Goal: Transaction & Acquisition: Purchase product/service

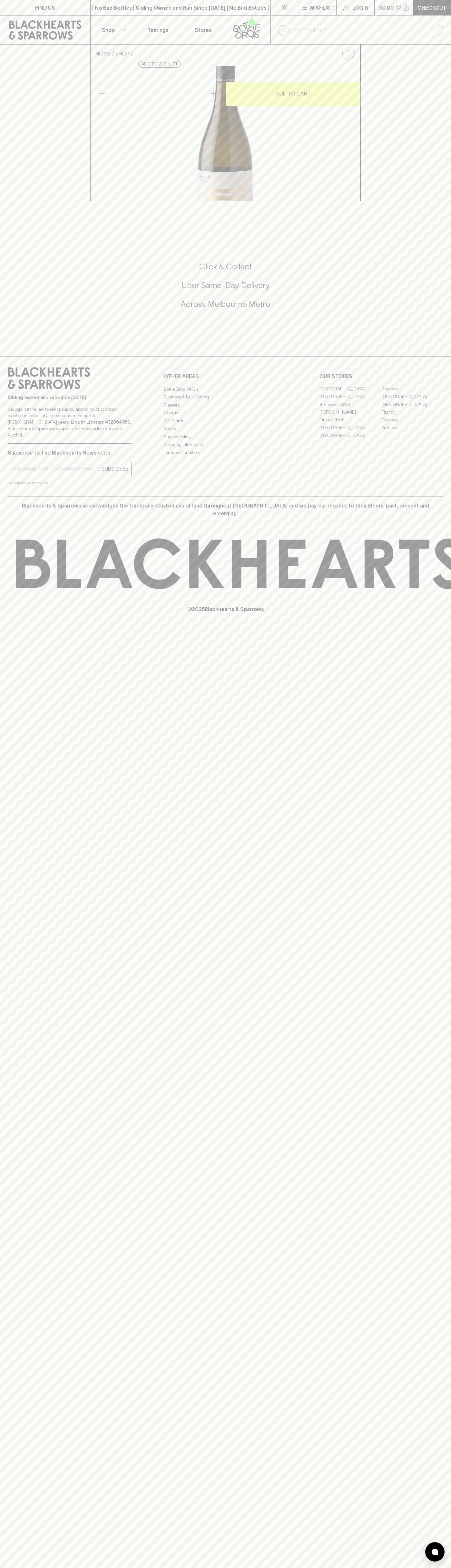
click at [364, 22] on div "​" at bounding box center [361, 30] width 181 height 29
click at [442, 1337] on div "FIND US | No Bad Bottles | Sibling Owned and Run Since [DATE] | No Bad Bottles …" at bounding box center [226, 784] width 451 height 1568
click at [175, 1568] on html "FIND US | No Bad Bottles | Sibling Owned and Run Since [DATE] | No Bad Bottles …" at bounding box center [226, 784] width 451 height 1568
click at [28, 1561] on div "FIND US | No Bad Bottles | Sibling Owned and Run Since [DATE] | No Bad Bottles …" at bounding box center [226, 784] width 451 height 1568
